Goal: Browse casually

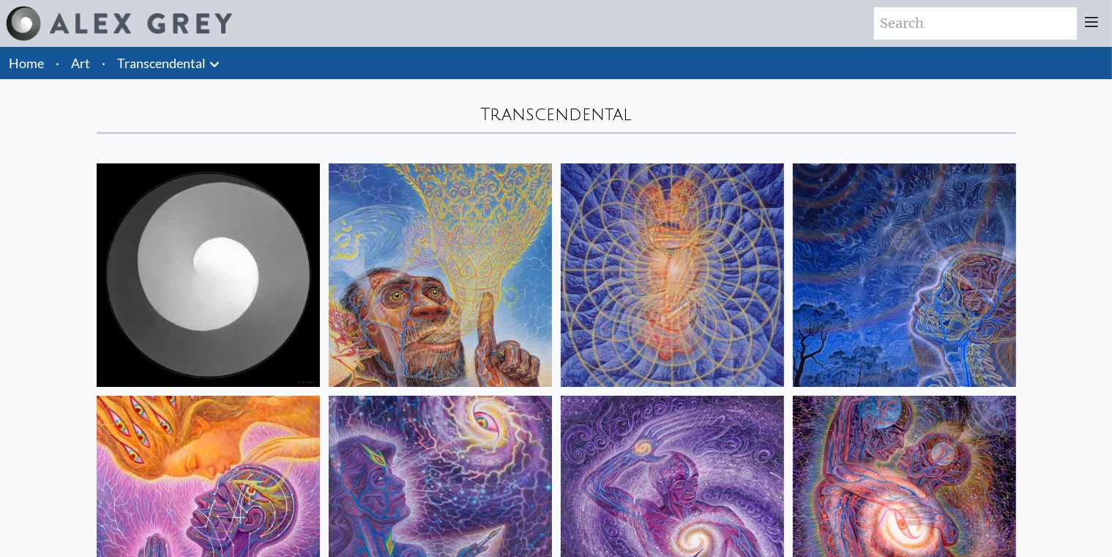
click at [41, 71] on link "Home" at bounding box center [26, 63] width 35 height 16
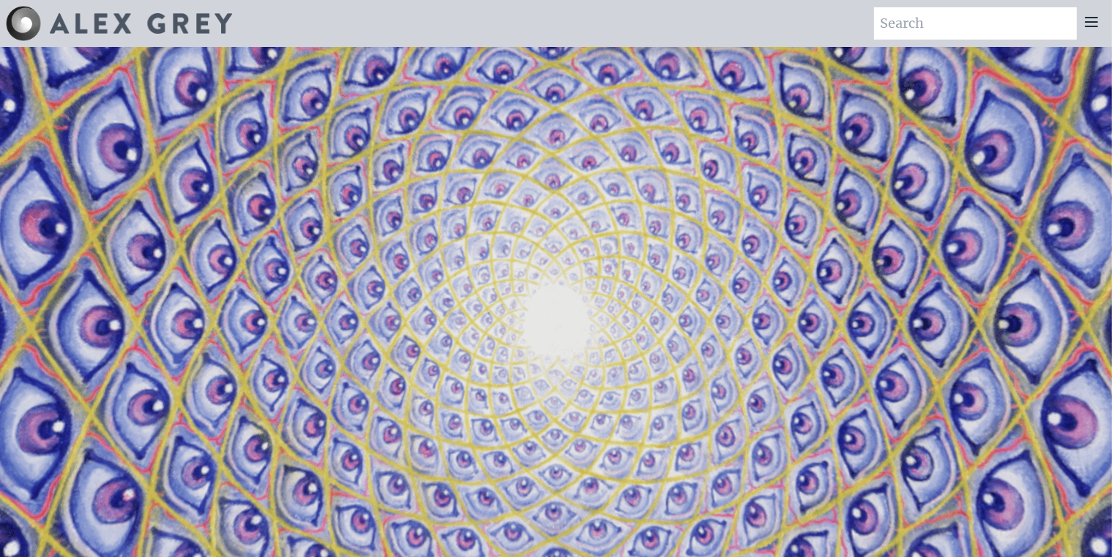
click at [1036, 142] on video "Your browser does not support the video tag." at bounding box center [556, 326] width 1465 height 824
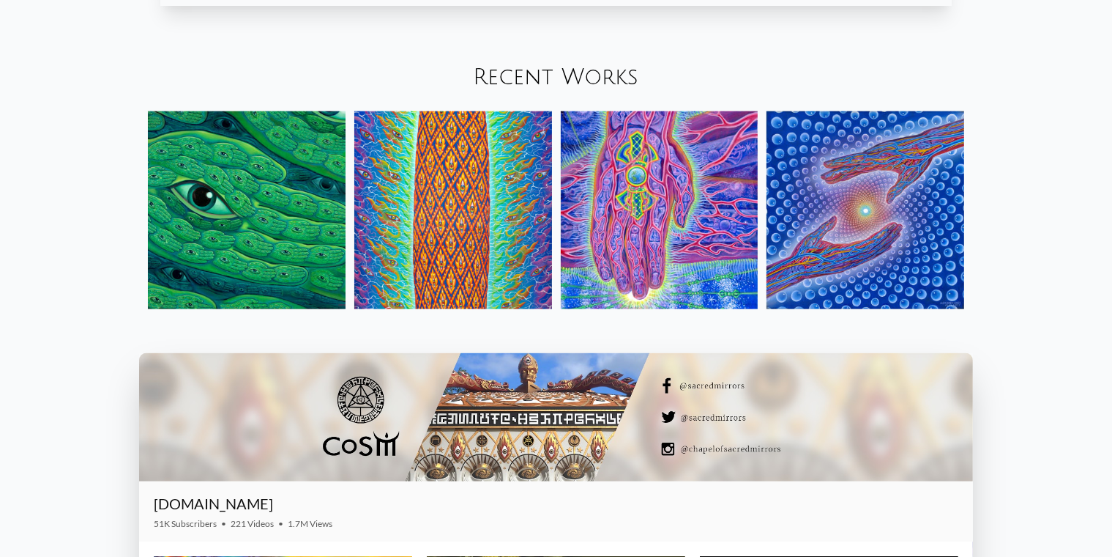
scroll to position [1977, 0]
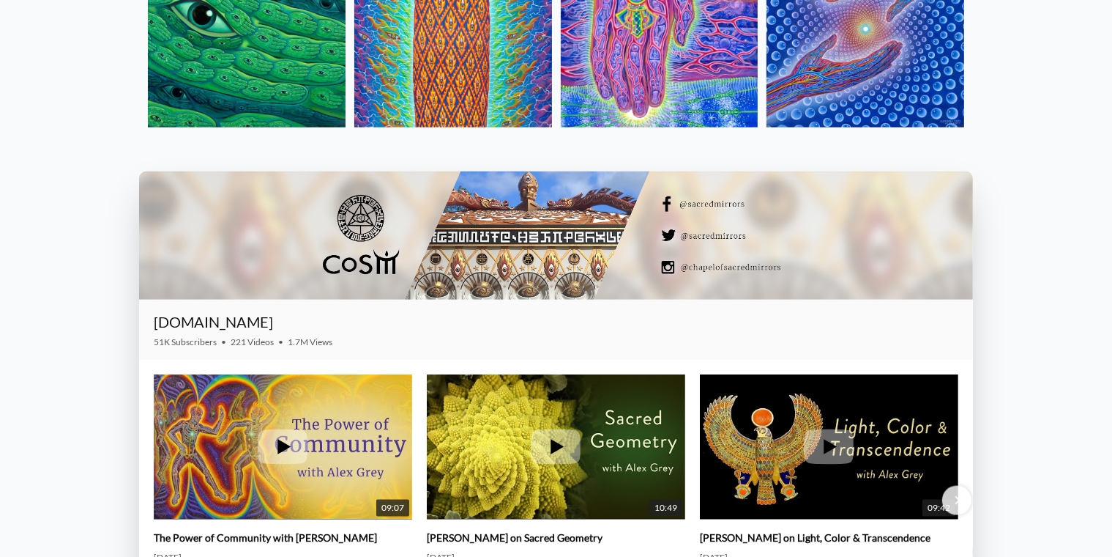
click at [253, 127] on img at bounding box center [247, 29] width 198 height 198
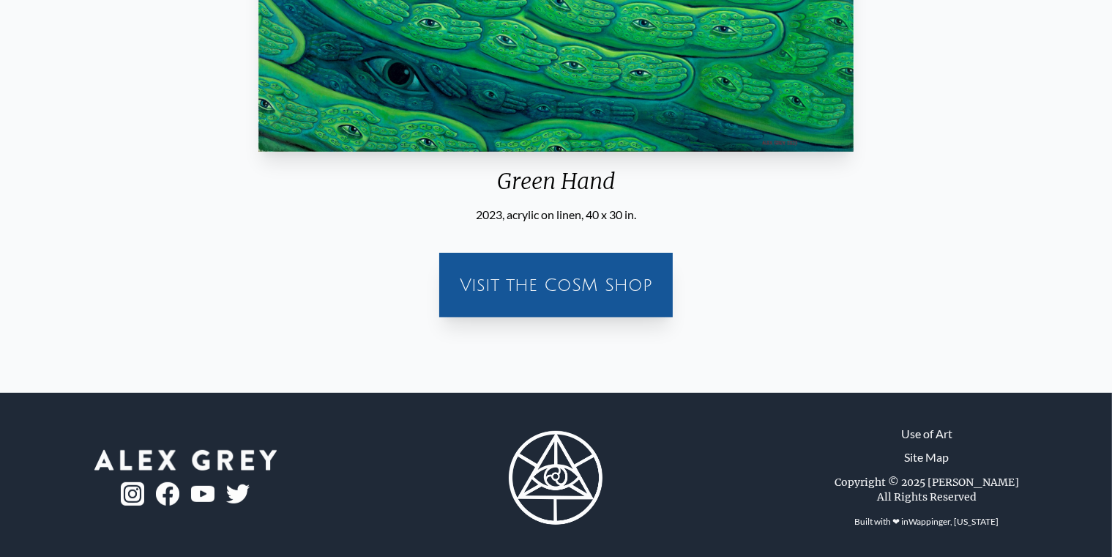
scroll to position [513, 0]
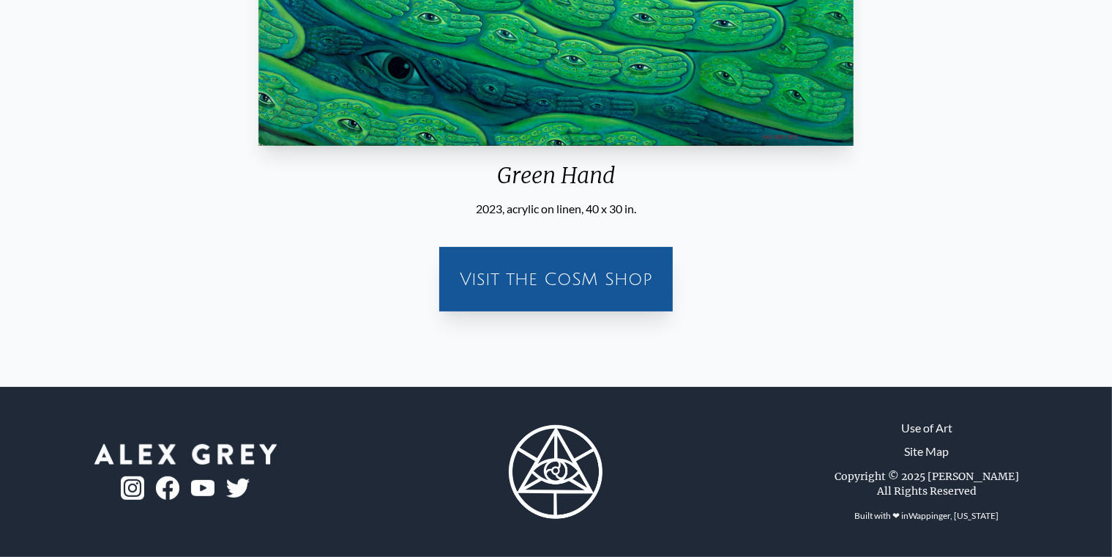
click at [577, 302] on div "Visit the CoSM Shop" at bounding box center [556, 279] width 216 height 47
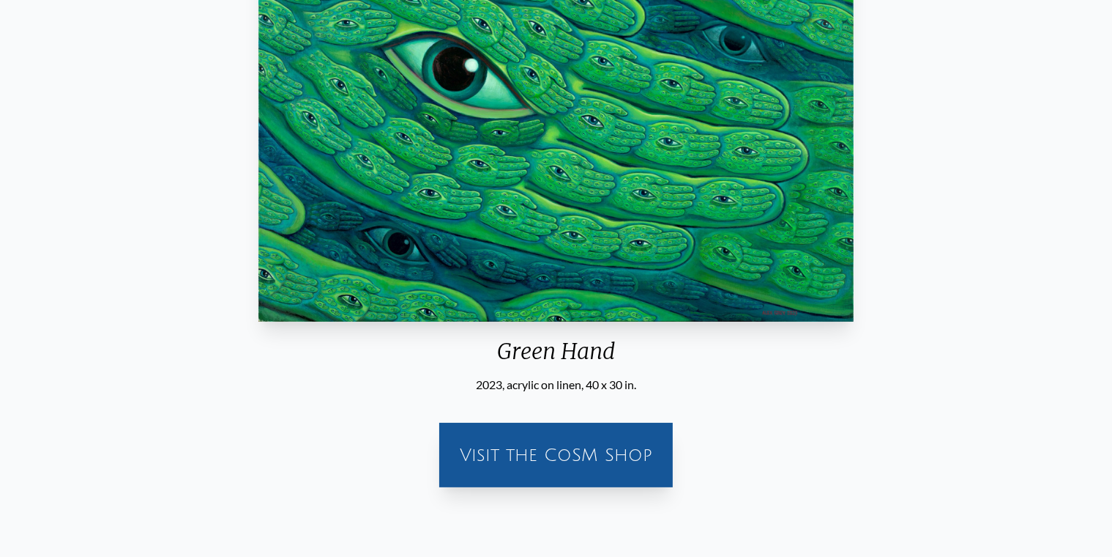
scroll to position [73, 0]
